Goal: Task Accomplishment & Management: Use online tool/utility

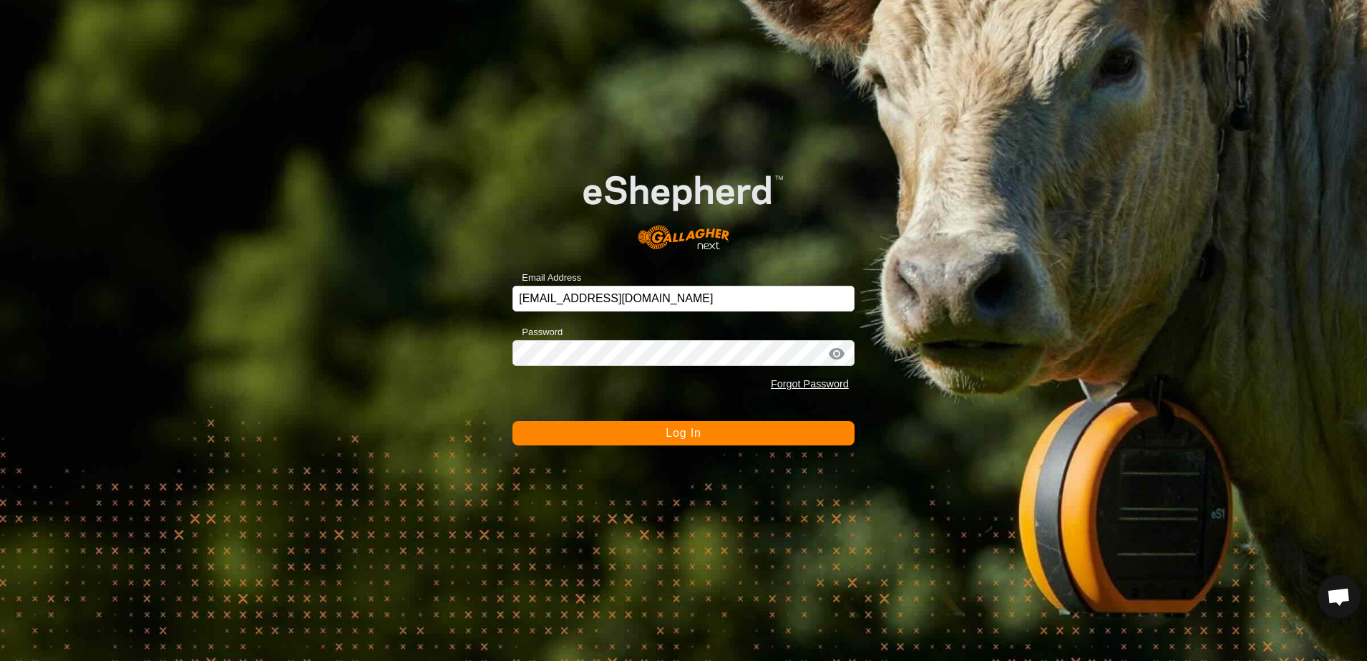
click at [571, 441] on button "Log In" at bounding box center [684, 433] width 342 height 24
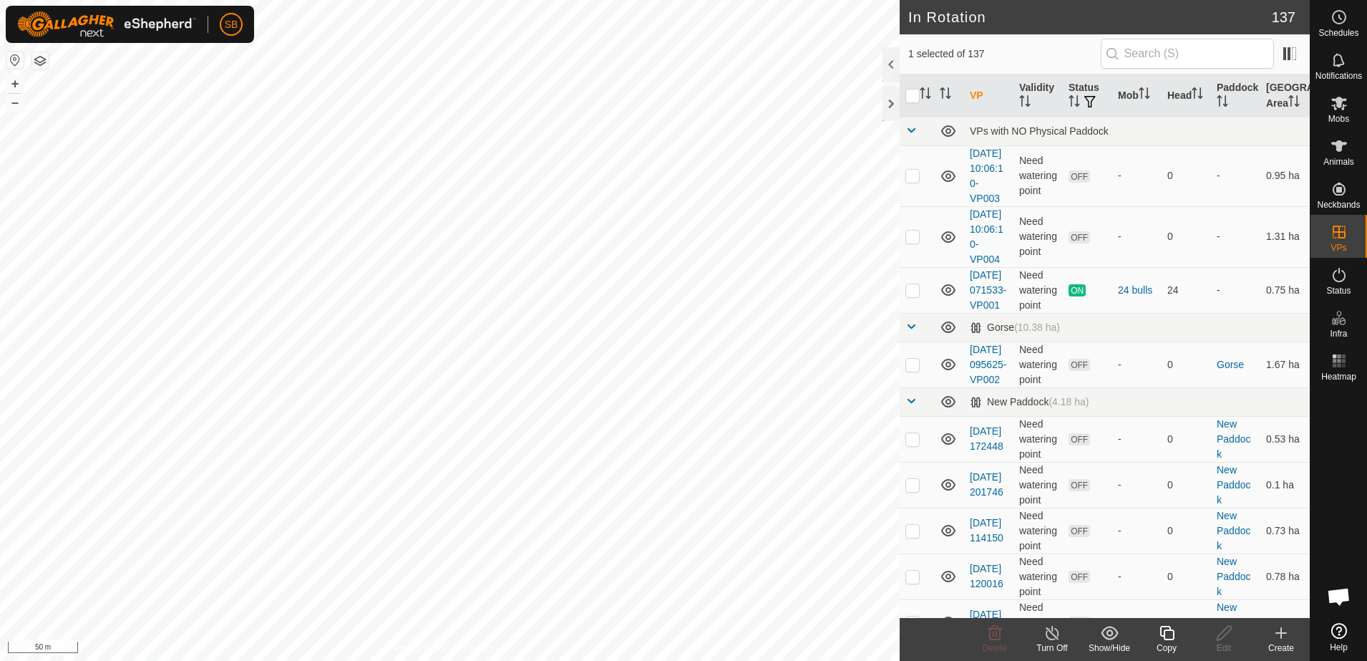
click at [1170, 634] on icon at bounding box center [1167, 632] width 18 height 17
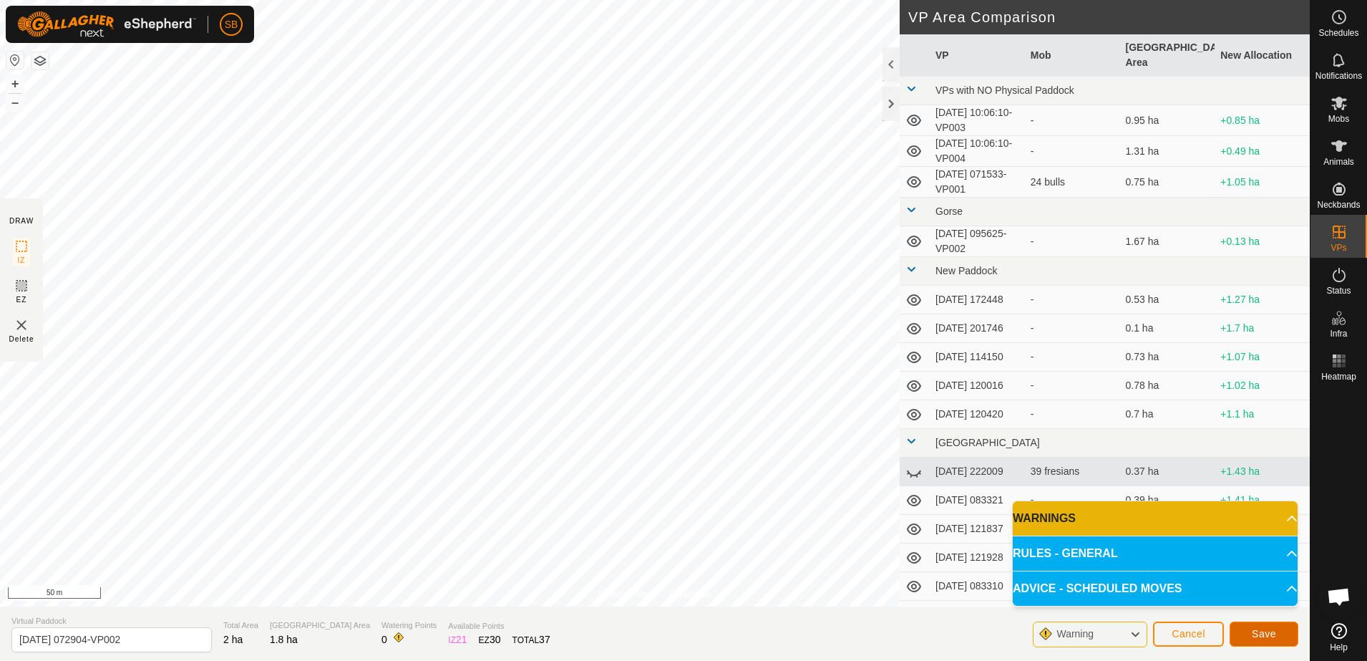
click at [1266, 636] on span "Save" at bounding box center [1264, 633] width 24 height 11
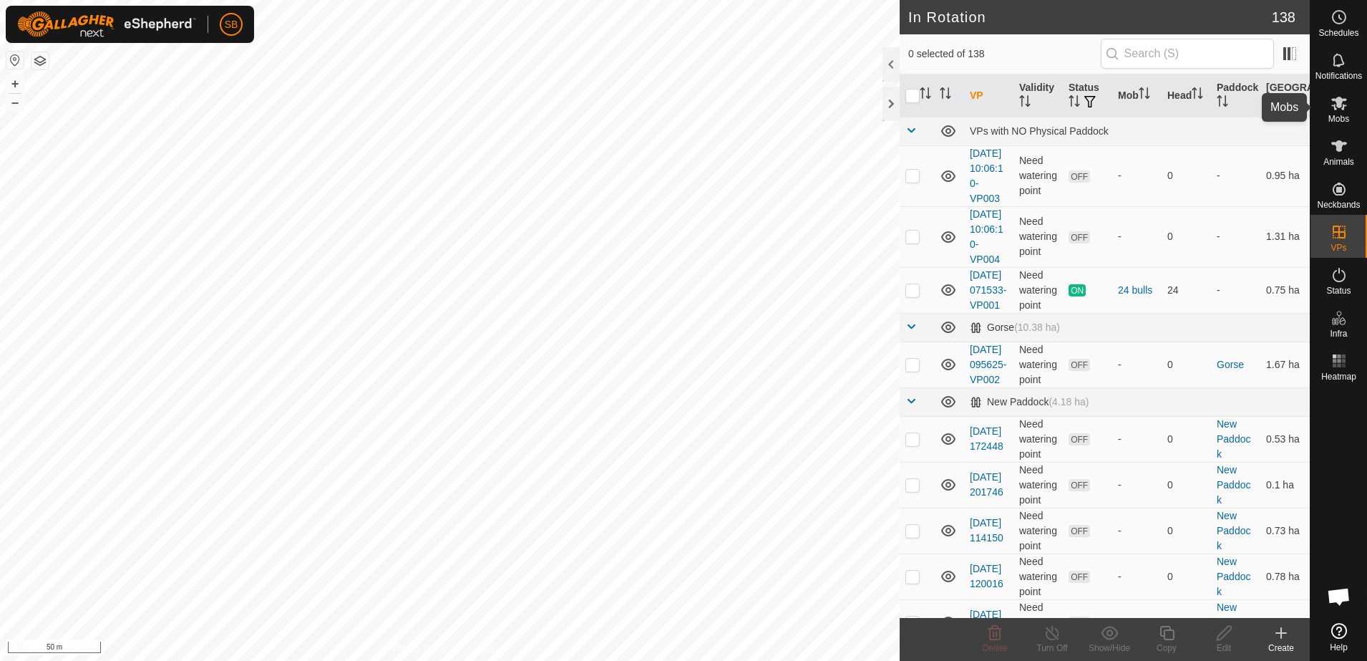
click at [1346, 110] on icon at bounding box center [1339, 103] width 17 height 17
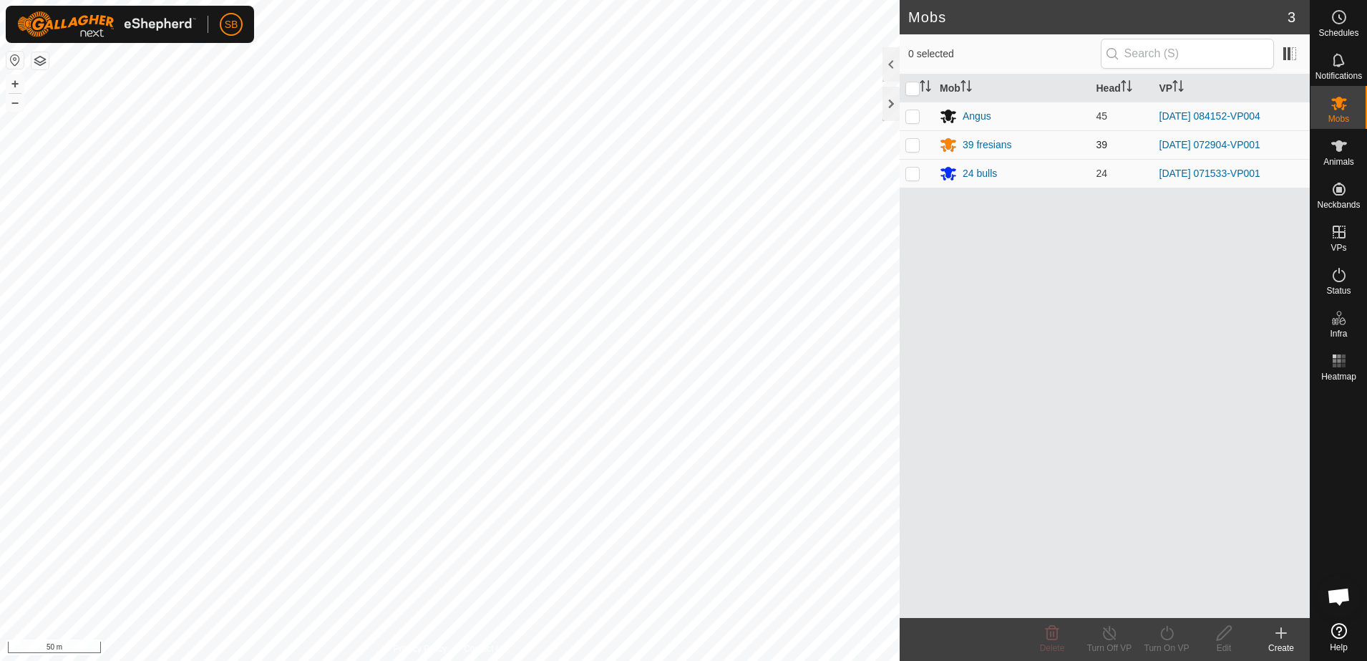
click at [913, 149] on p-checkbox at bounding box center [913, 144] width 14 height 11
checkbox input "true"
click at [1171, 629] on div "SB Schedules Notifications Mobs Animals Neckbands VPs Status Infra Heatmap Help…" at bounding box center [683, 330] width 1367 height 661
click at [1177, 628] on turn-on-svg-icon at bounding box center [1166, 632] width 57 height 17
click at [1180, 599] on link "Now" at bounding box center [1210, 601] width 142 height 29
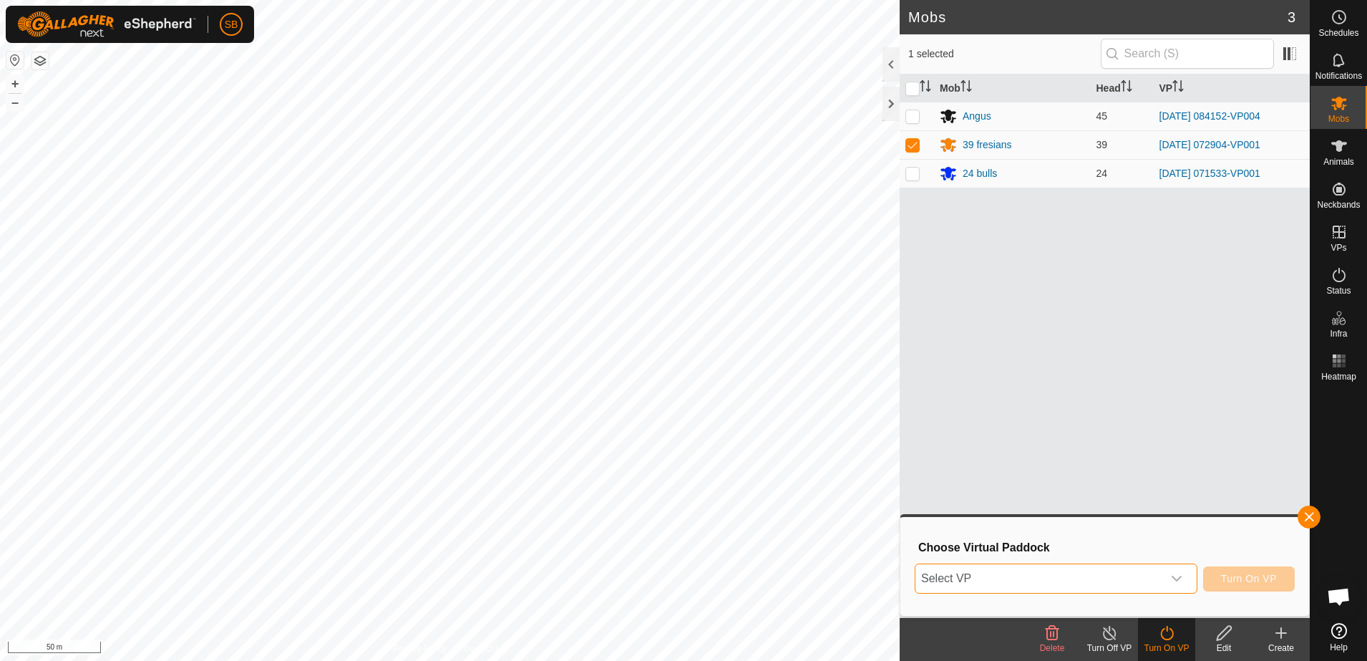
click at [1155, 576] on span "Select VP" at bounding box center [1039, 578] width 247 height 29
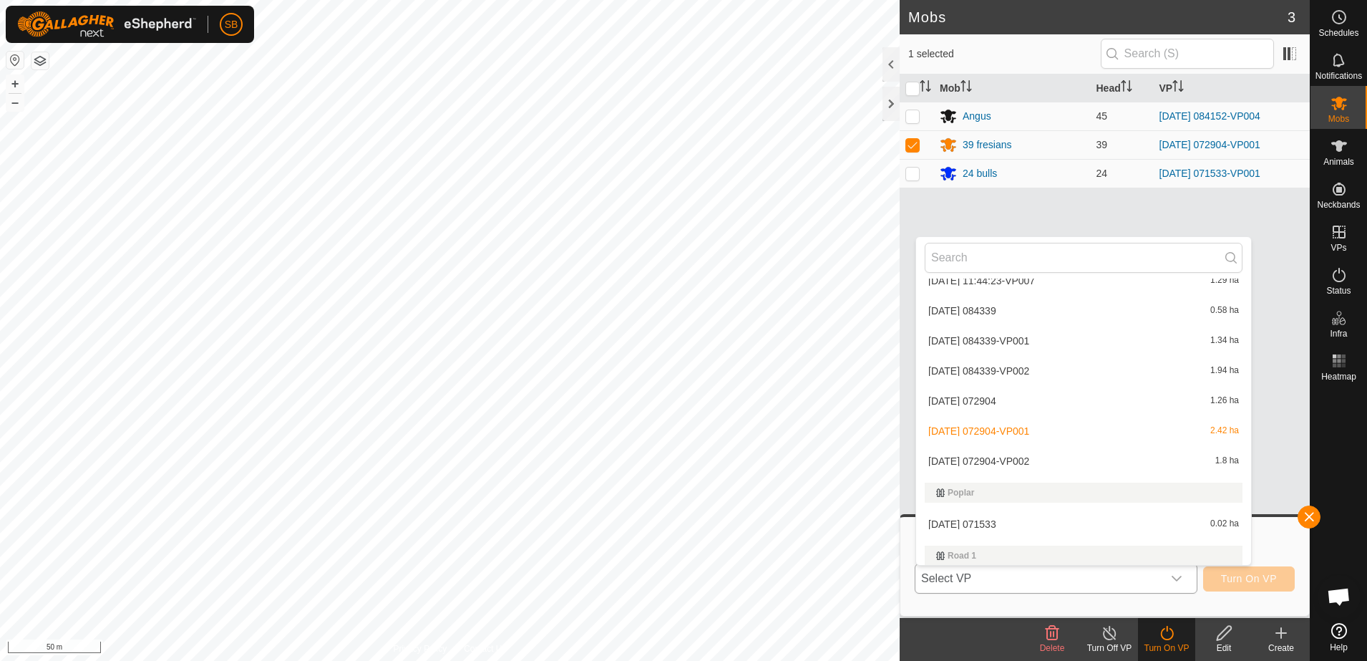
scroll to position [3691, 0]
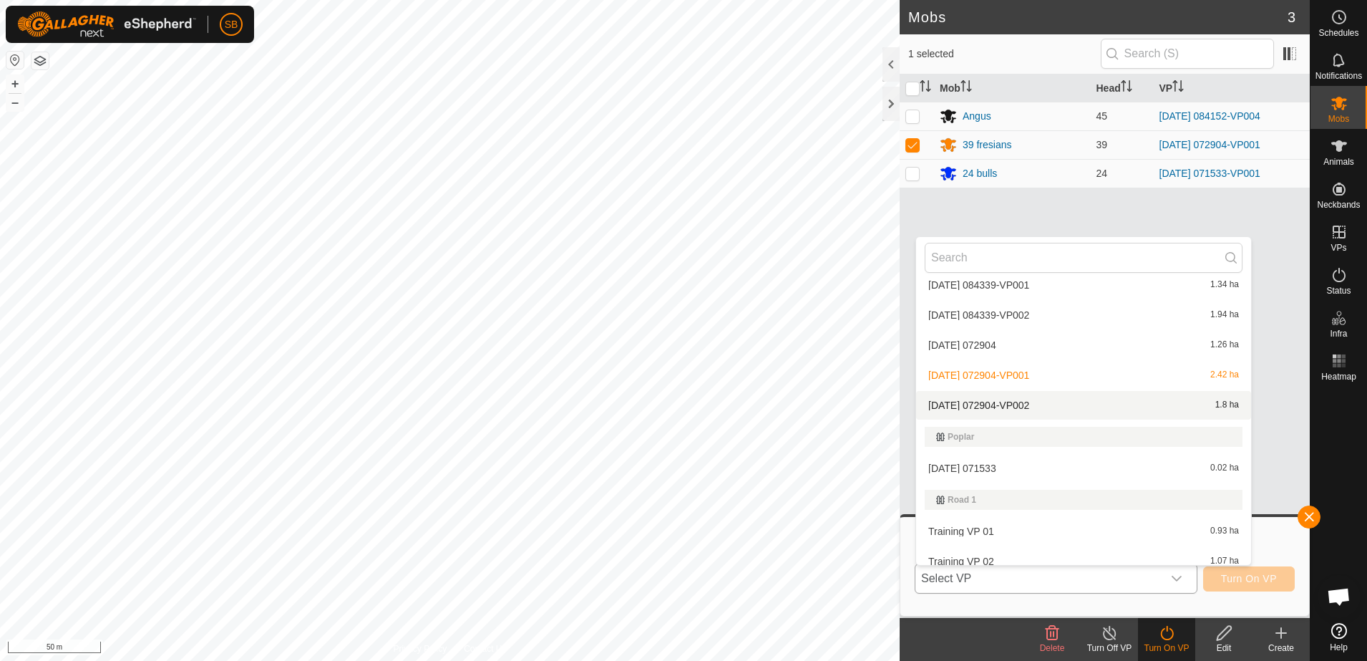
click at [997, 410] on li "[DATE] 072904-VP002 1.8 ha" at bounding box center [1083, 405] width 335 height 29
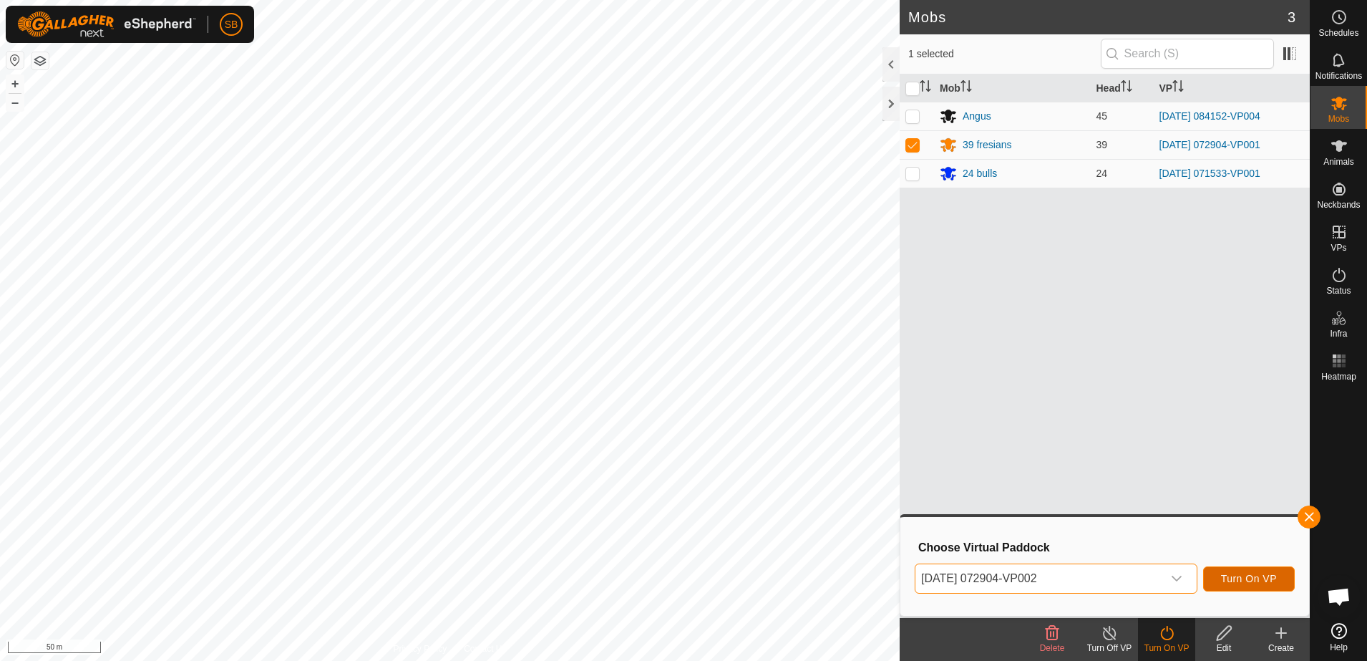
click at [1254, 580] on span "Turn On VP" at bounding box center [1249, 578] width 56 height 11
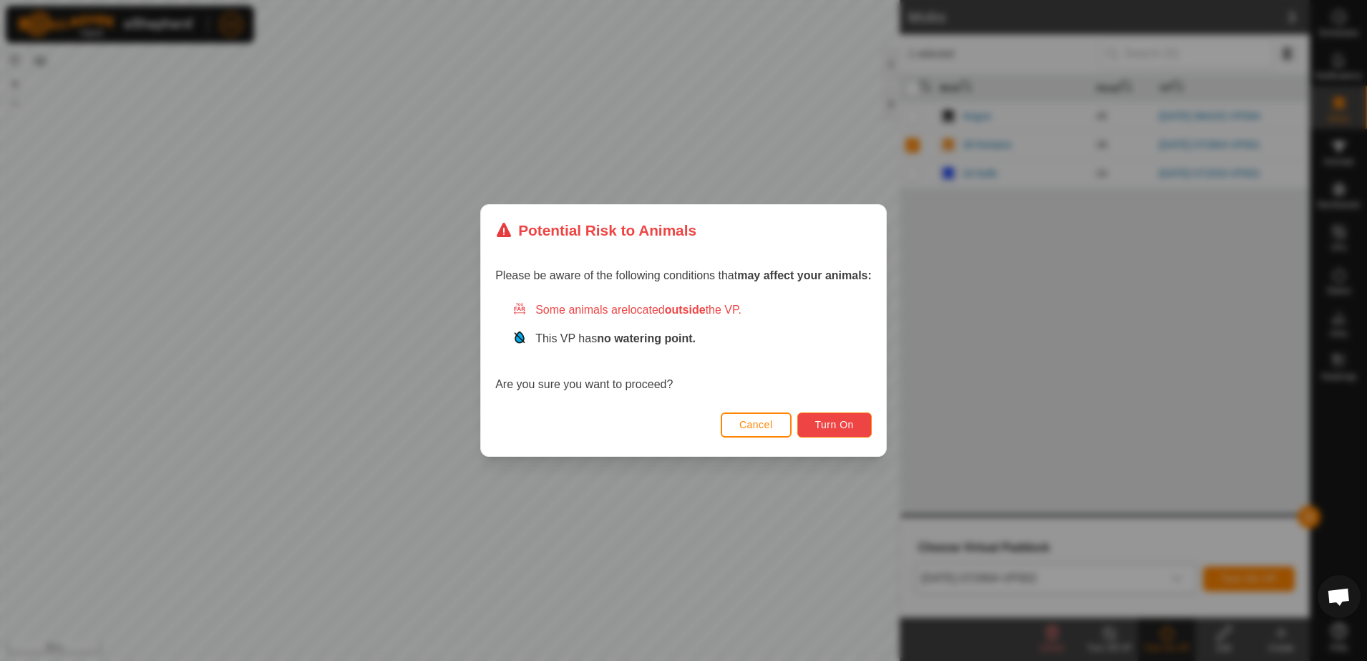
click at [844, 420] on span "Turn On" at bounding box center [834, 424] width 39 height 11
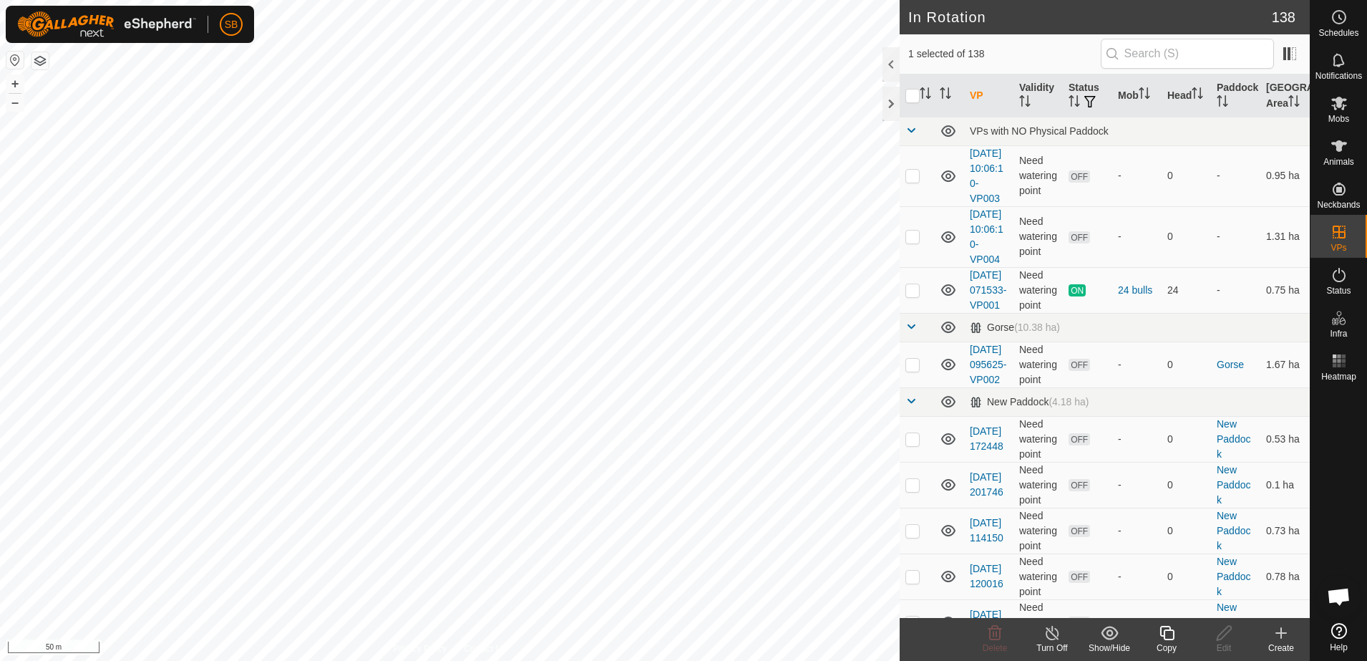
click at [1163, 630] on icon at bounding box center [1167, 632] width 18 height 17
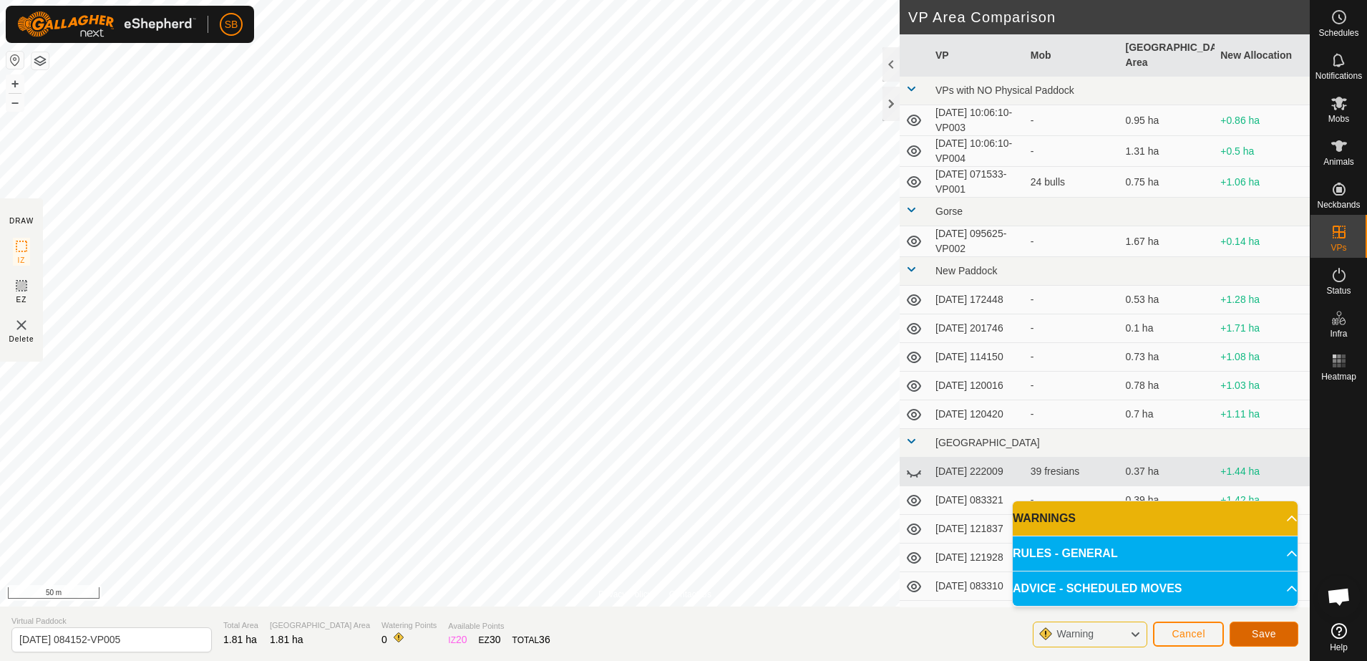
click at [1236, 634] on button "Save" at bounding box center [1264, 633] width 69 height 25
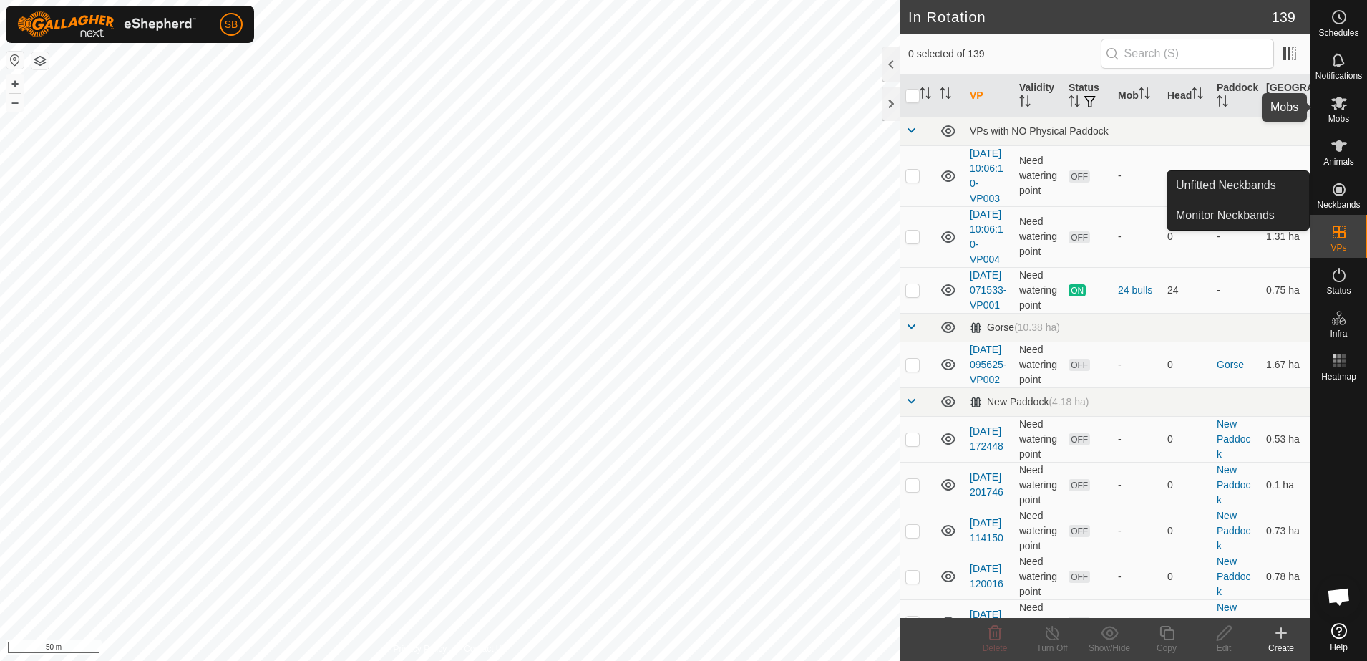
drag, startPoint x: 1347, startPoint y: 102, endPoint x: 1323, endPoint y: 116, distance: 28.2
click at [1347, 102] on icon at bounding box center [1339, 103] width 17 height 17
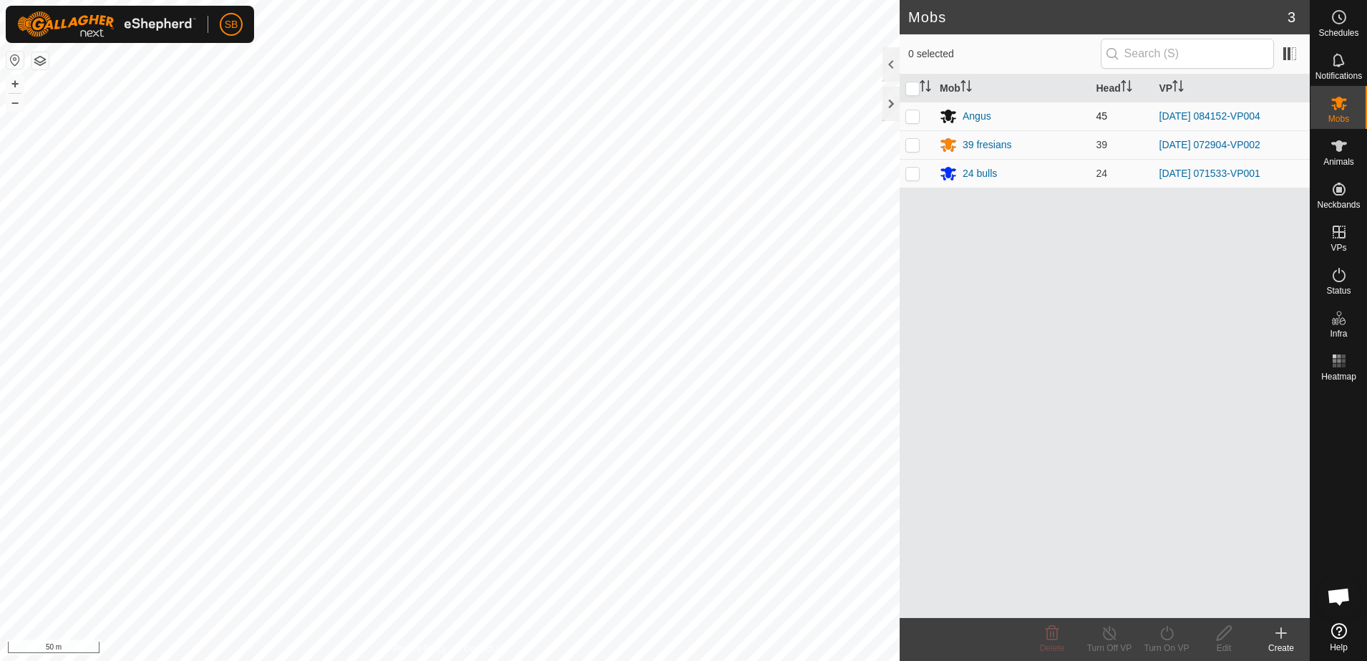
click at [919, 116] on p-checkbox at bounding box center [913, 115] width 14 height 11
checkbox input "true"
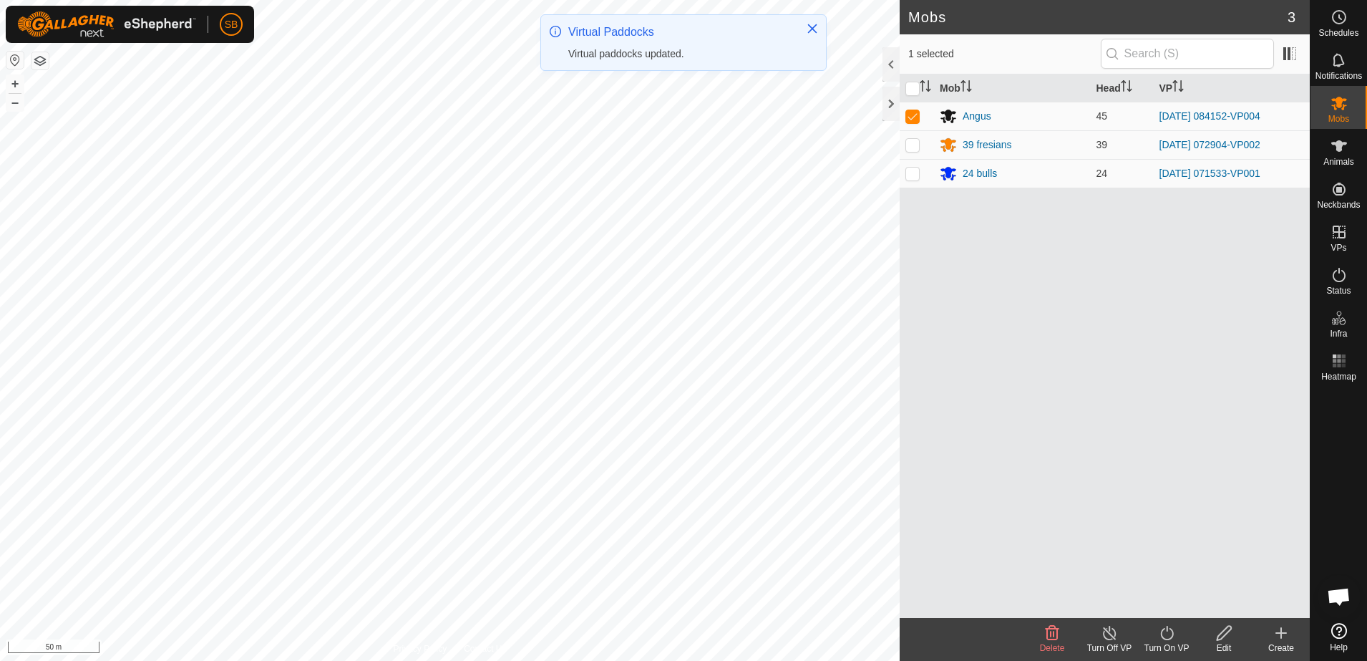
click at [1170, 633] on icon at bounding box center [1167, 632] width 18 height 17
click at [1164, 607] on link "Now" at bounding box center [1210, 601] width 142 height 29
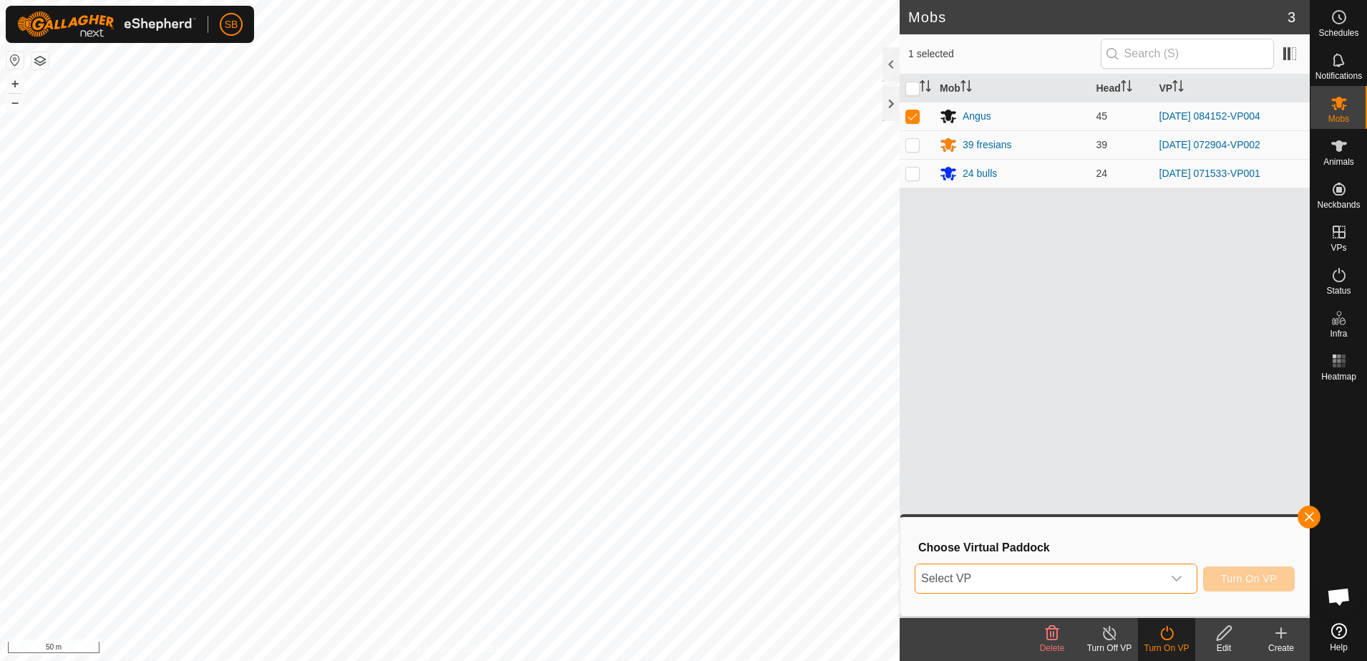
click at [1158, 576] on span "Select VP" at bounding box center [1039, 578] width 247 height 29
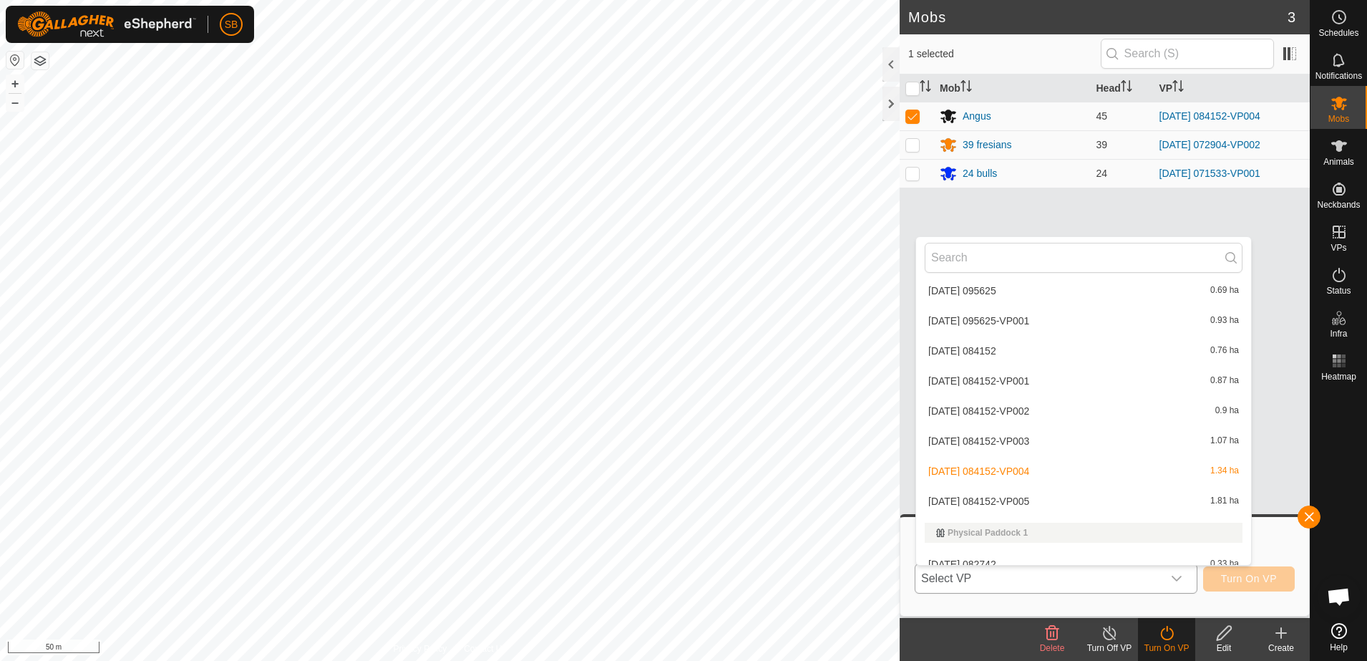
scroll to position [2237, 0]
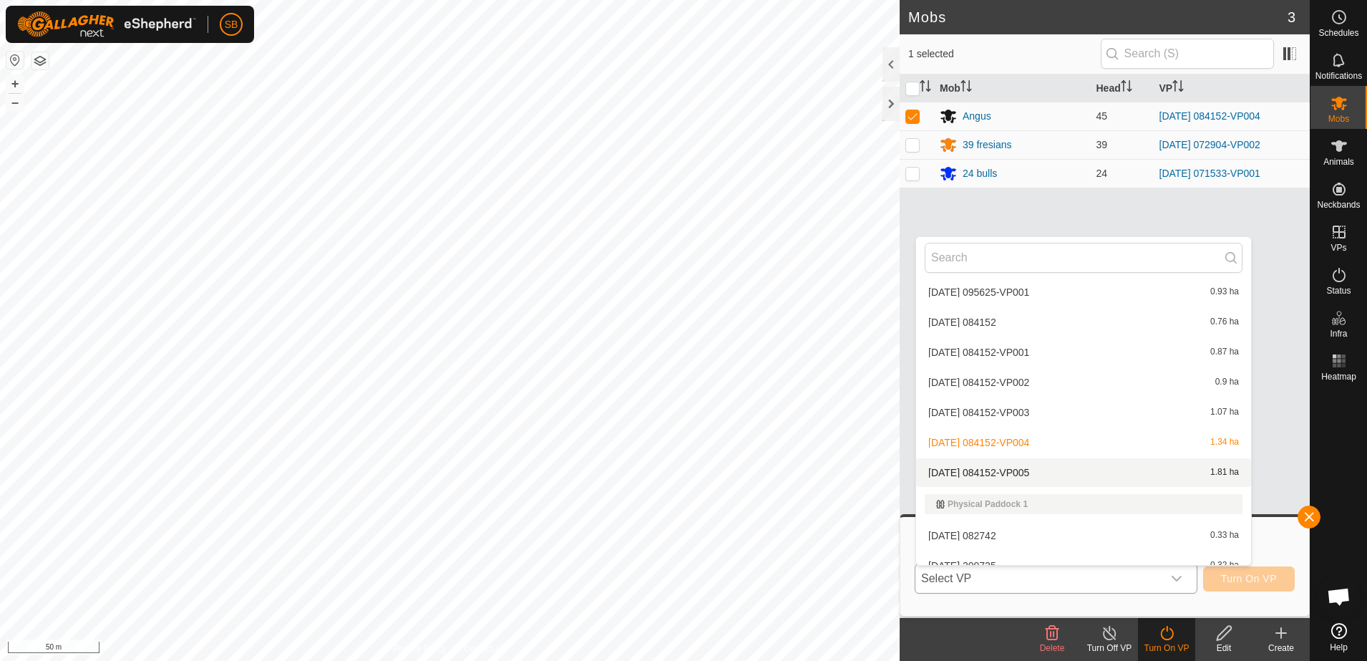
click at [1043, 476] on li "[DATE] 084152-VP005 1.81 ha" at bounding box center [1083, 472] width 335 height 29
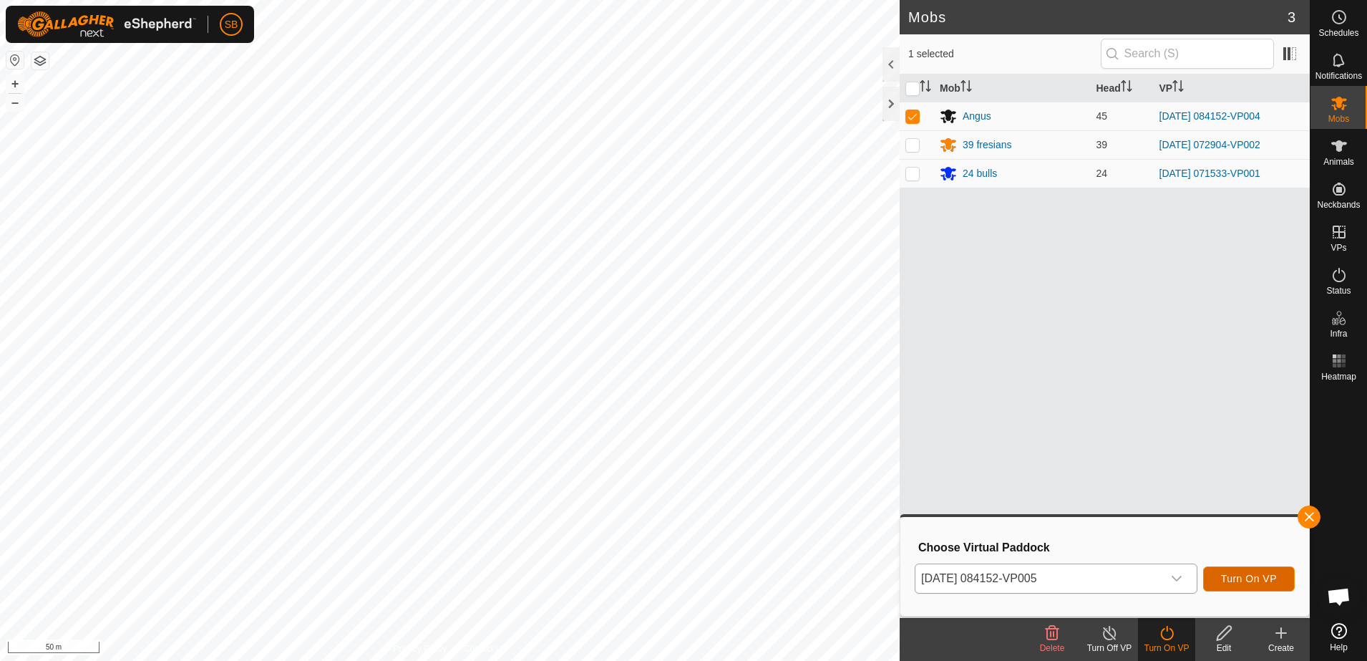
click at [1241, 578] on span "Turn On VP" at bounding box center [1249, 578] width 56 height 11
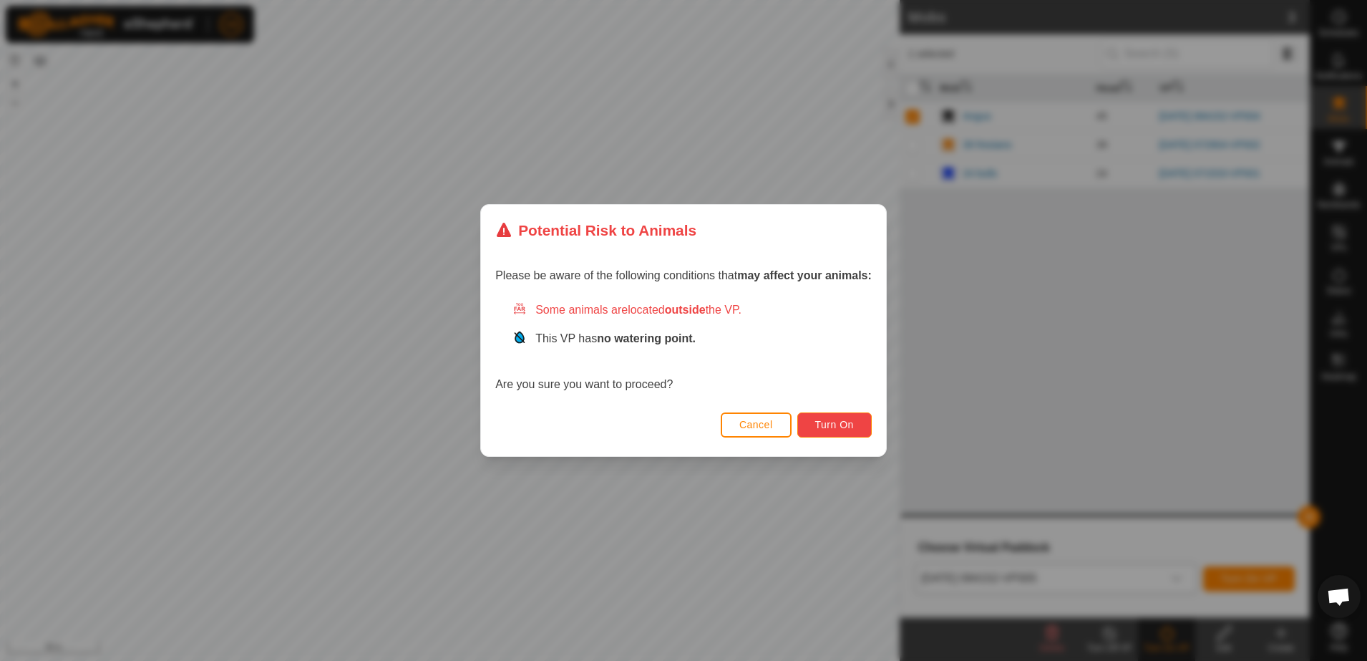
click at [858, 427] on button "Turn On" at bounding box center [835, 424] width 74 height 25
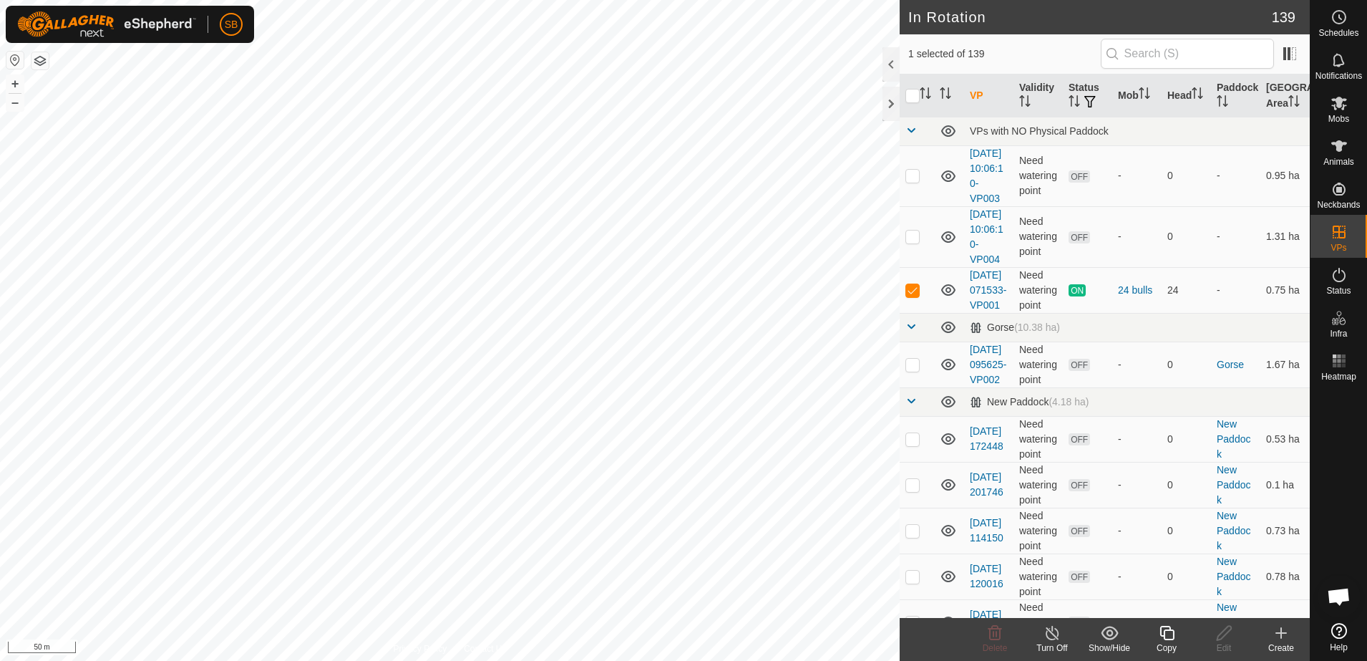
click at [1161, 645] on div "Copy" at bounding box center [1166, 648] width 57 height 13
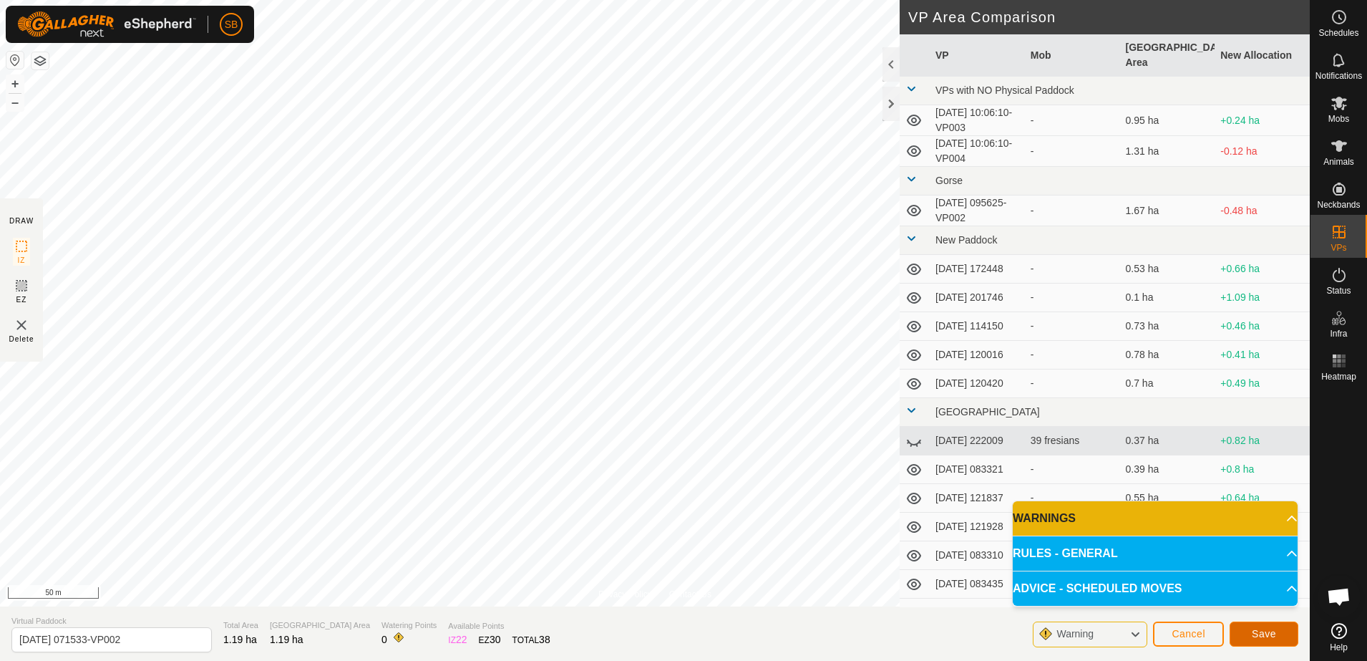
click at [1255, 634] on span "Save" at bounding box center [1264, 633] width 24 height 11
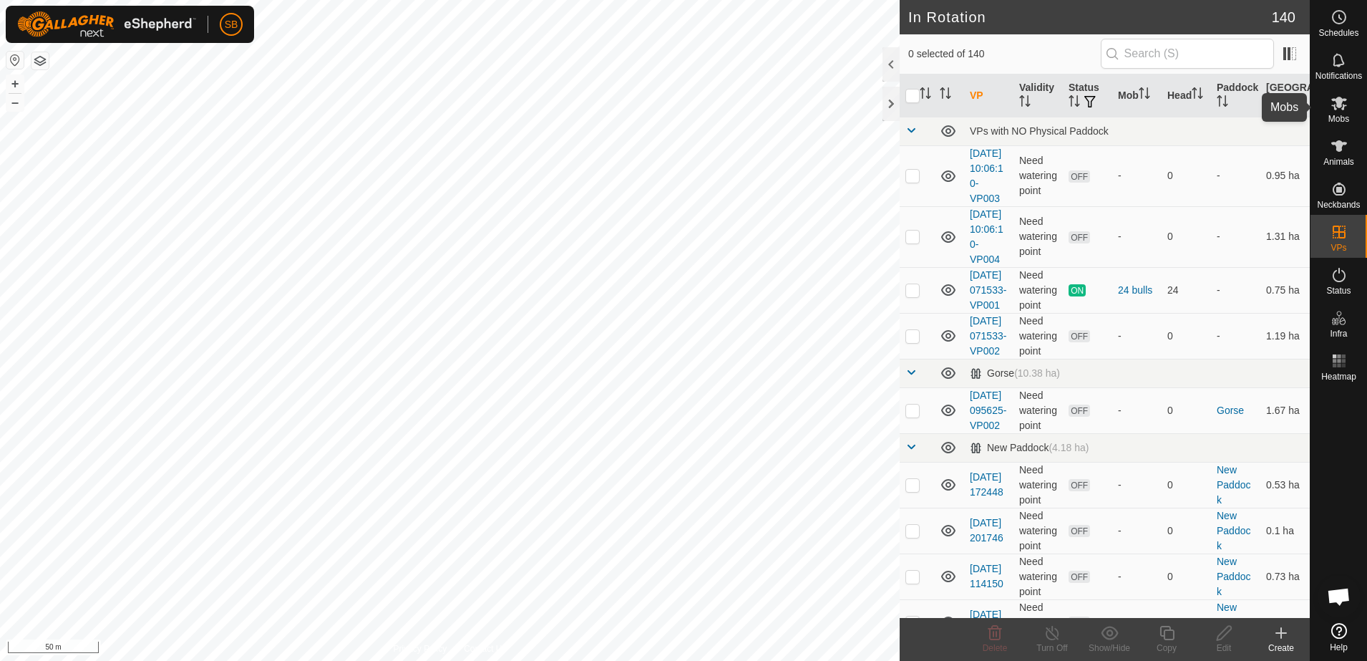
click at [1330, 116] on span "Mobs" at bounding box center [1339, 119] width 21 height 9
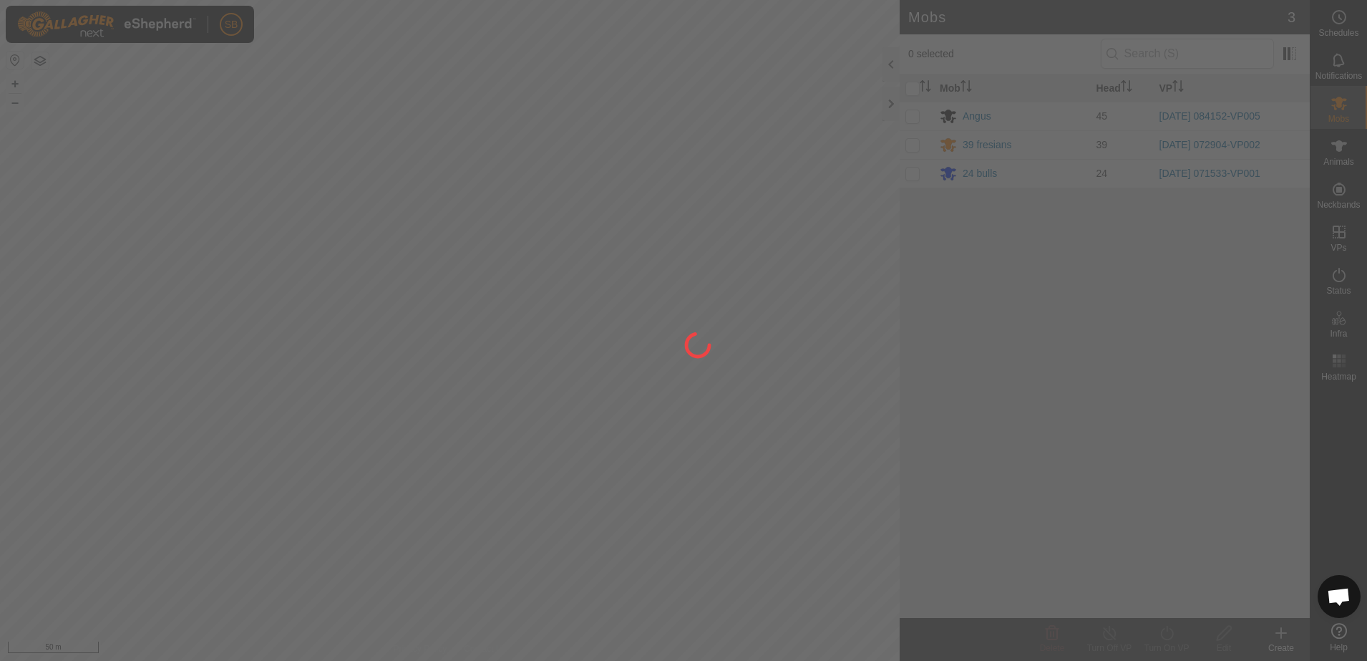
click at [918, 175] on div at bounding box center [683, 330] width 1367 height 661
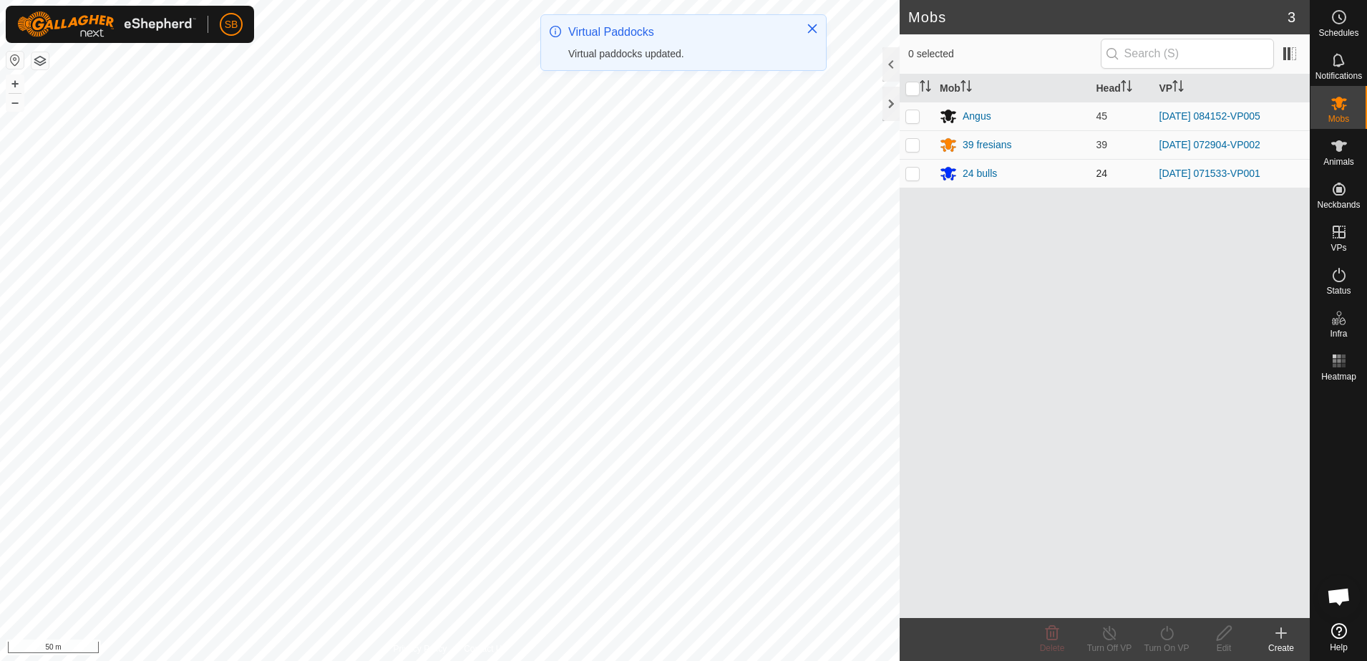
click at [912, 177] on p-checkbox at bounding box center [913, 173] width 14 height 11
checkbox input "true"
click at [1176, 636] on turn-on-svg-icon at bounding box center [1166, 632] width 57 height 17
click at [1167, 605] on link "Now" at bounding box center [1210, 601] width 142 height 29
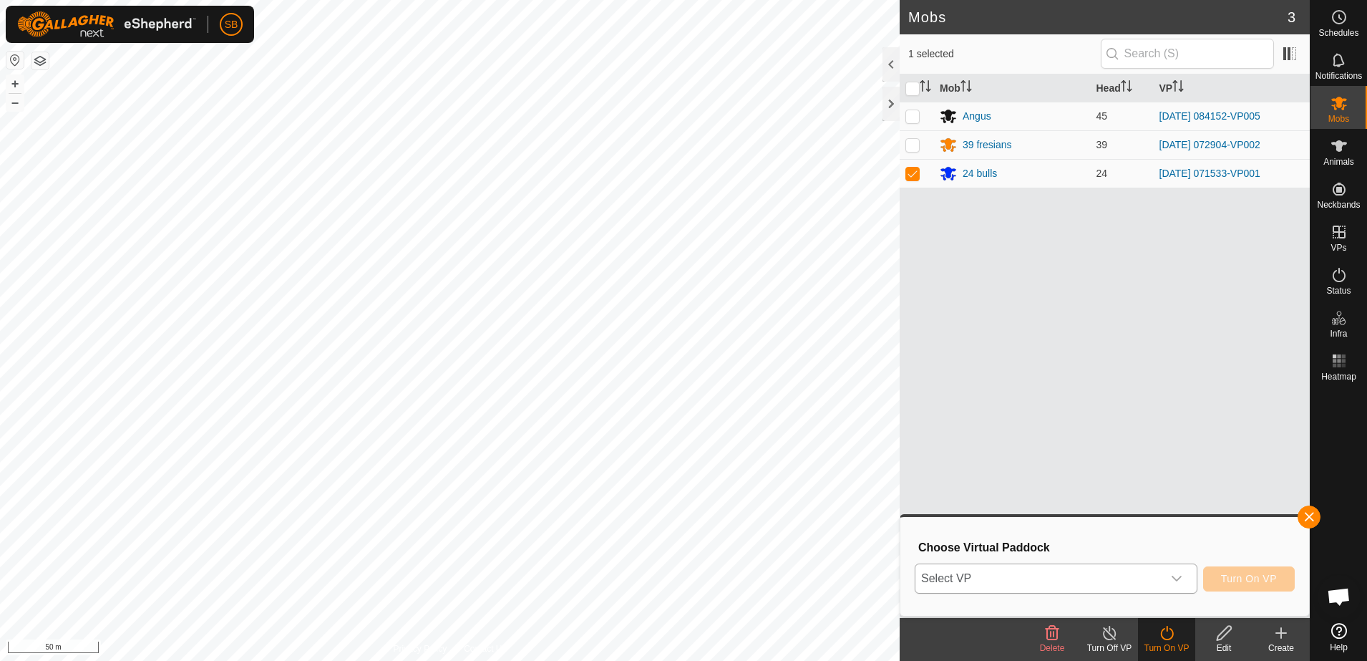
click at [1100, 585] on span "Select VP" at bounding box center [1039, 578] width 247 height 29
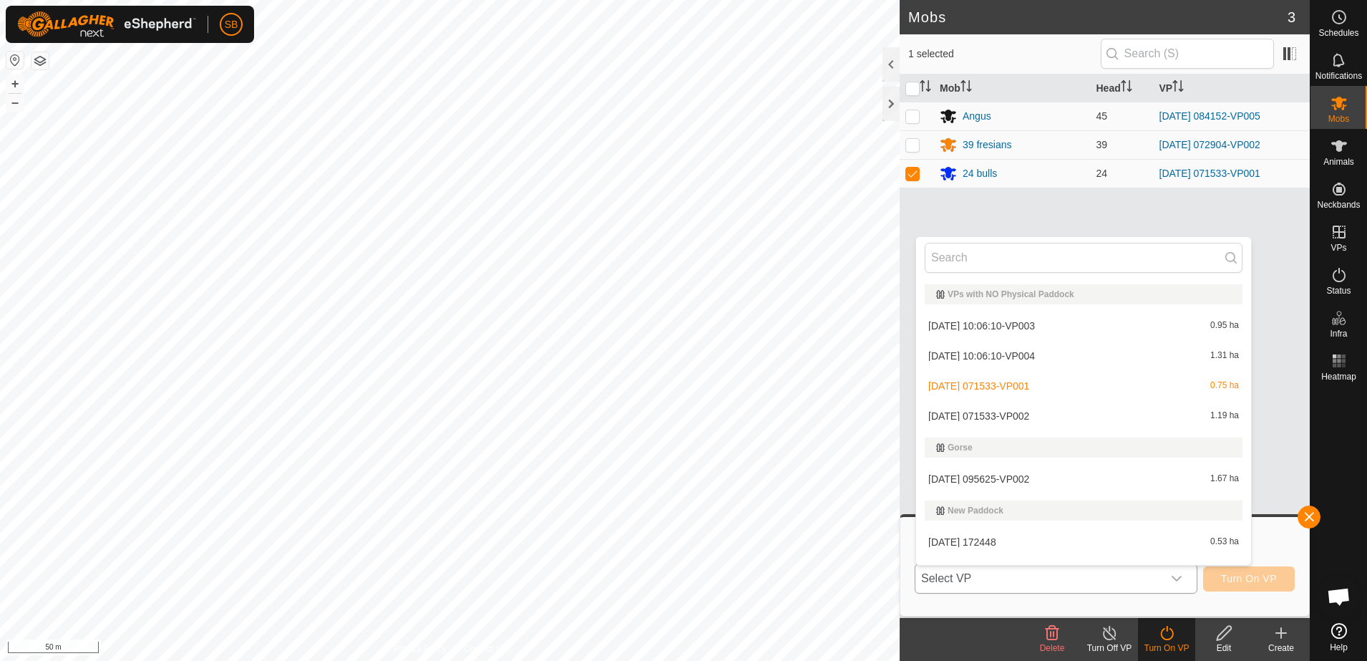
click at [1040, 410] on li "[DATE] 071533-VP002 1.19 ha" at bounding box center [1083, 416] width 335 height 29
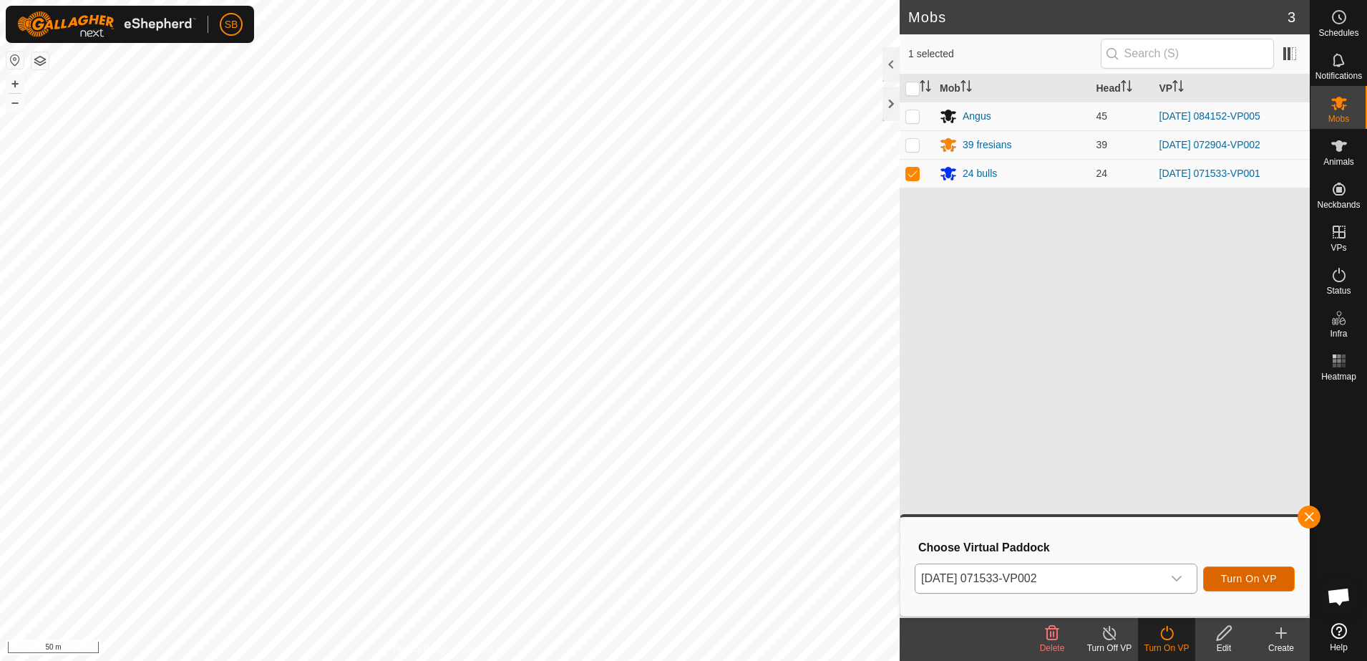
click at [1233, 582] on span "Turn On VP" at bounding box center [1249, 578] width 56 height 11
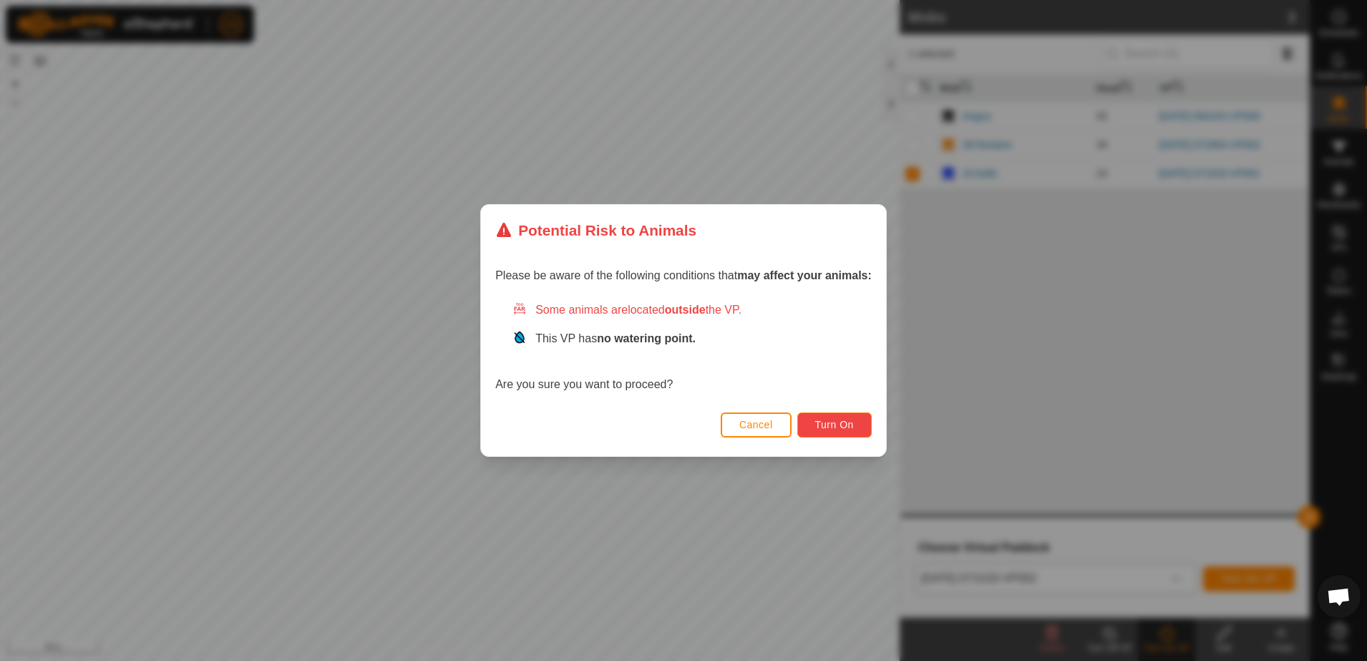
click at [855, 428] on button "Turn On" at bounding box center [835, 424] width 74 height 25
